Goal: Information Seeking & Learning: Learn about a topic

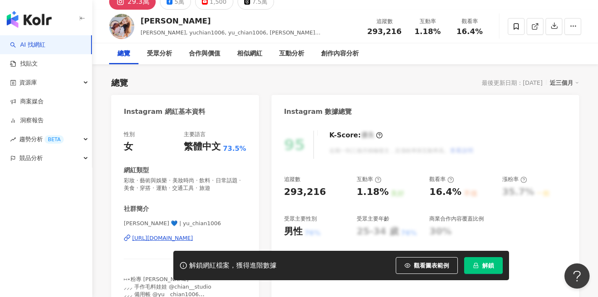
scroll to position [119, 0]
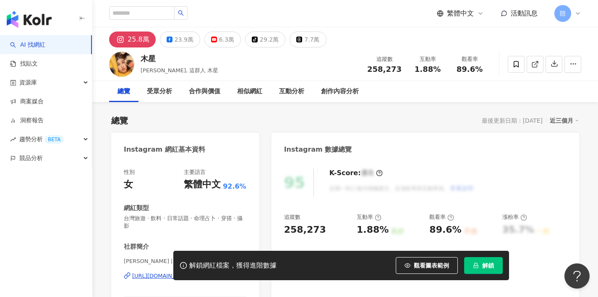
scroll to position [59, 0]
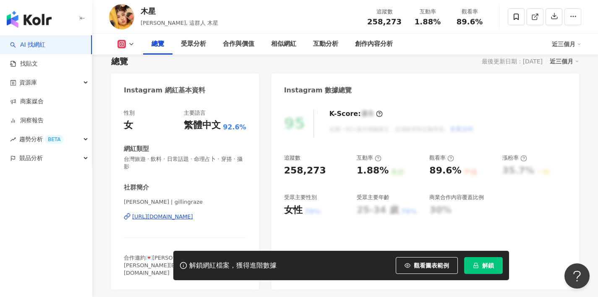
click at [193, 213] on div "[URL][DOMAIN_NAME]" at bounding box center [162, 217] width 61 height 8
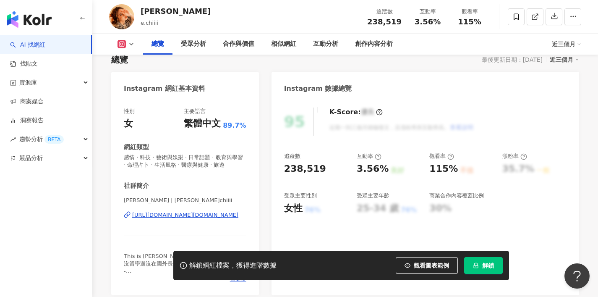
click at [193, 211] on div "https://www.instagram.com/e.chiiii/" at bounding box center [185, 215] width 106 height 8
click at [161, 215] on div "https://www.instagram.com/e.chiiii/" at bounding box center [185, 215] width 106 height 8
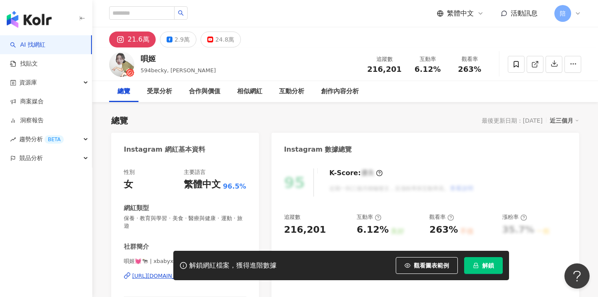
click at [193, 272] on div "https://www.instagram.com/xbabyx520/" at bounding box center [162, 276] width 61 height 8
